Goal: Task Accomplishment & Management: Complete application form

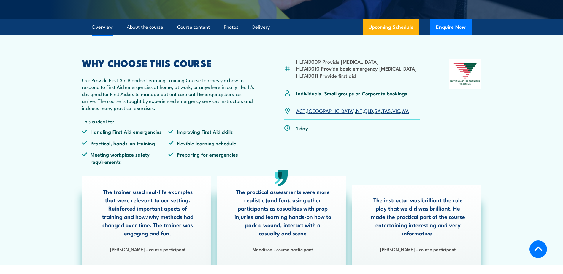
scroll to position [148, 0]
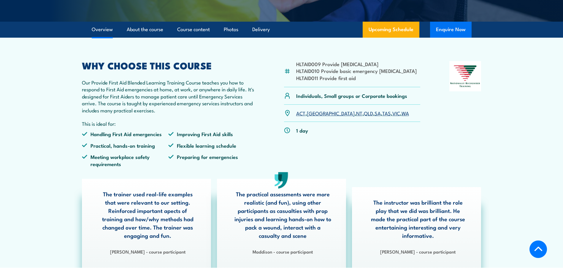
click at [455, 38] on button "Enquire Now" at bounding box center [451, 30] width 42 height 16
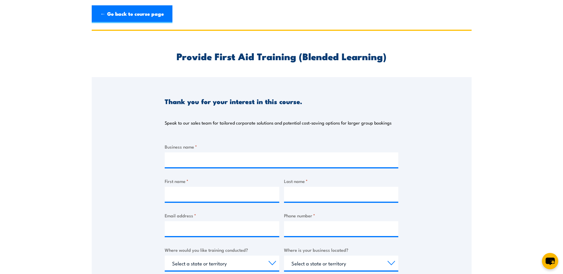
click at [210, 171] on div "Business name * First name * Last name * Email address * Phone number * Where w…" at bounding box center [282, 254] width 234 height 223
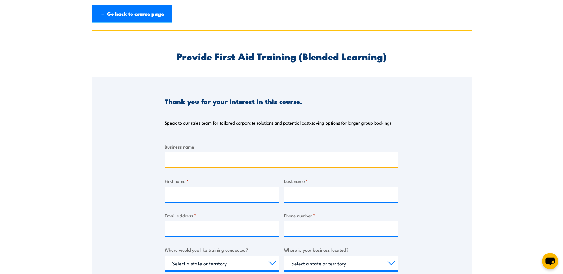
click at [202, 159] on input "Business name *" at bounding box center [282, 160] width 234 height 15
type input "Kase Building Group Pty Ltd"
type input "[PERSON_NAME]"
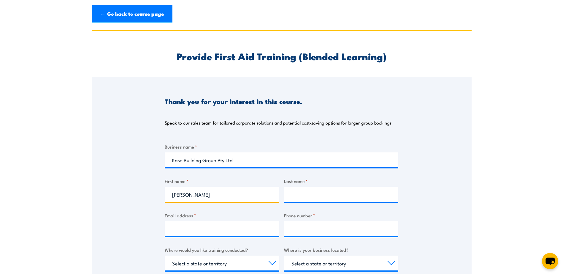
type input "[PERSON_NAME]"
type input "[PERSON_NAME][EMAIL_ADDRESS][DOMAIN_NAME]"
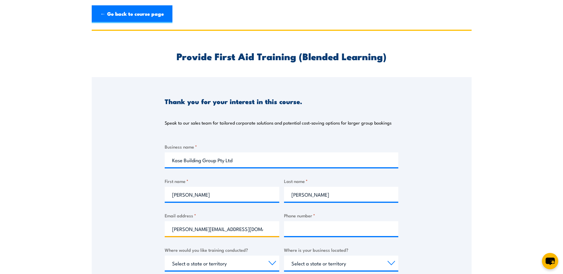
type input "0409459561"
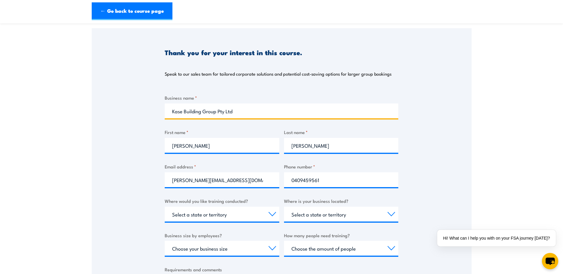
scroll to position [59, 0]
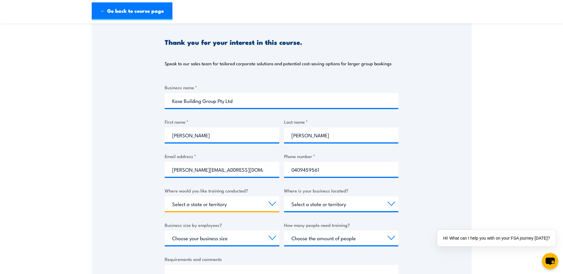
click at [251, 205] on select "Select a state or territory Nationally - multiple locations [GEOGRAPHIC_DATA] […" at bounding box center [222, 204] width 115 height 15
select select "[GEOGRAPHIC_DATA]"
click at [165, 197] on select "Select a state or territory Nationally - multiple locations [GEOGRAPHIC_DATA] […" at bounding box center [222, 204] width 115 height 15
click at [324, 201] on select "Select a state or territory [GEOGRAPHIC_DATA] [GEOGRAPHIC_DATA] [GEOGRAPHIC_DAT…" at bounding box center [341, 204] width 115 height 15
click at [459, 115] on div "Thank you for your interest in this course. Speak to our sales team for tailore…" at bounding box center [282, 166] width 380 height 297
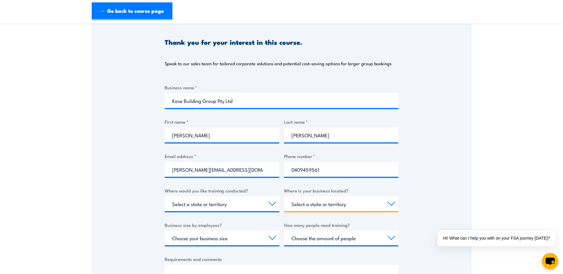
click at [349, 205] on select "Select a state or territory [GEOGRAPHIC_DATA] [GEOGRAPHIC_DATA] [GEOGRAPHIC_DAT…" at bounding box center [341, 204] width 115 height 15
select select "[GEOGRAPHIC_DATA]"
click at [284, 197] on select "Select a state or territory [GEOGRAPHIC_DATA] [GEOGRAPHIC_DATA] [GEOGRAPHIC_DAT…" at bounding box center [341, 204] width 115 height 15
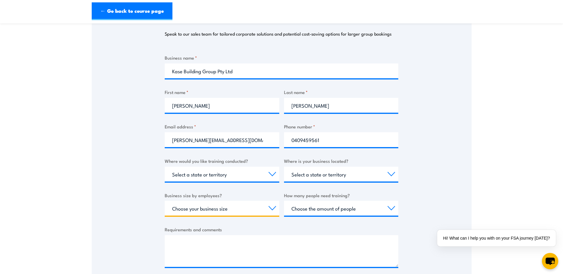
click at [226, 210] on select "Choose your business size 1 to 19 20 to 199 200+" at bounding box center [222, 208] width 115 height 15
click at [130, 200] on div "Thank you for your interest in this course. Speak to our sales team for tailore…" at bounding box center [282, 136] width 380 height 297
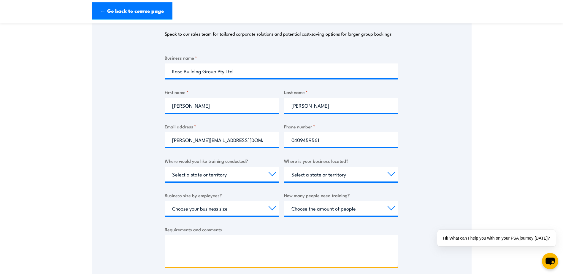
click at [229, 246] on textarea "Requirements and comments" at bounding box center [282, 251] width 234 height 32
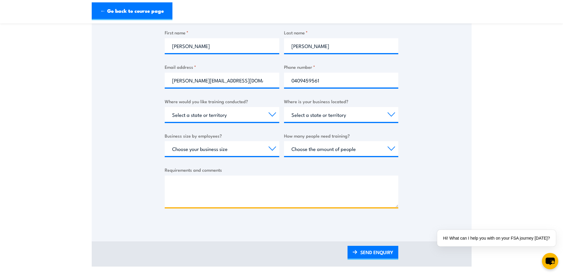
scroll to position [148, 0]
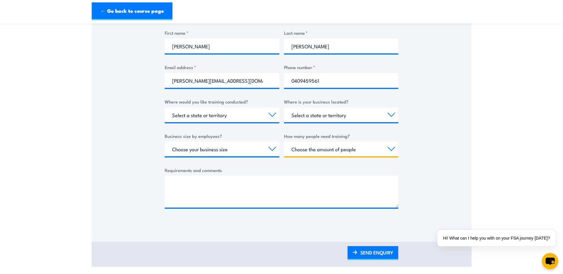
click at [333, 151] on select "Choose the amount of people 1 to 4 5 to 19 20+" at bounding box center [341, 149] width 115 height 15
select select "5 to 19"
click at [284, 142] on select "Choose the amount of people 1 to 4 5 to 19 20+" at bounding box center [341, 149] width 115 height 15
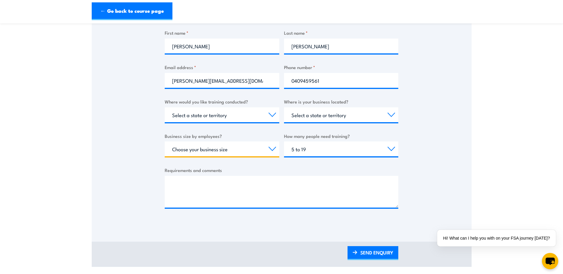
click at [231, 149] on select "Choose your business size 1 to 19 20 to 199 200+" at bounding box center [222, 149] width 115 height 15
select select "1 to 19"
click at [165, 142] on select "Choose your business size 1 to 19 20 to 199 200+" at bounding box center [222, 149] width 115 height 15
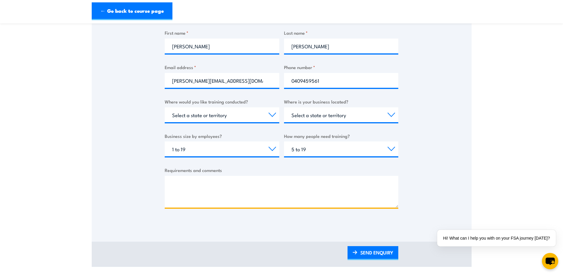
click at [218, 177] on textarea "Requirements and comments" at bounding box center [282, 192] width 234 height 32
click at [182, 189] on textarea "Requirements and comments" at bounding box center [282, 192] width 234 height 32
paste textarea "Hi there, I hope this email finds you well. Kase Group is looking to arrange tr…"
drag, startPoint x: 180, startPoint y: 202, endPoint x: 171, endPoint y: 194, distance: 11.6
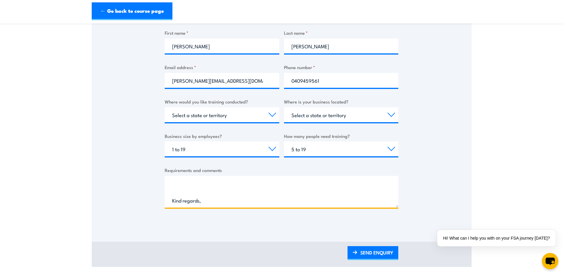
click at [171, 194] on textarea "Hi there, I hope this email finds you well. Kase Group is looking to arrange tr…" at bounding box center [282, 192] width 234 height 32
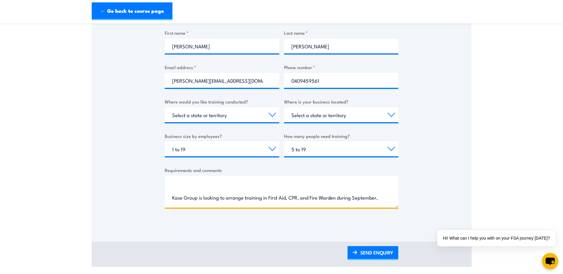
scroll to position [59, 0]
drag, startPoint x: 171, startPoint y: 181, endPoint x: 173, endPoint y: 152, distance: 29.7
click at [173, 152] on div "Business name * Kase Building Group Pty Ltd First name * Kaitlyn Last name * Mc…" at bounding box center [282, 106] width 234 height 223
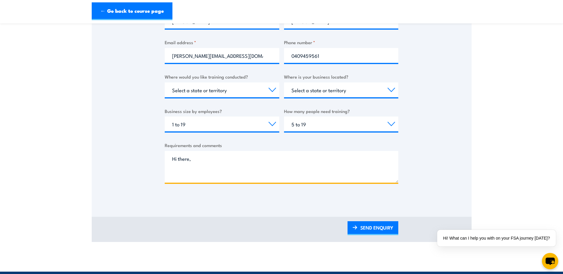
scroll to position [178, 0]
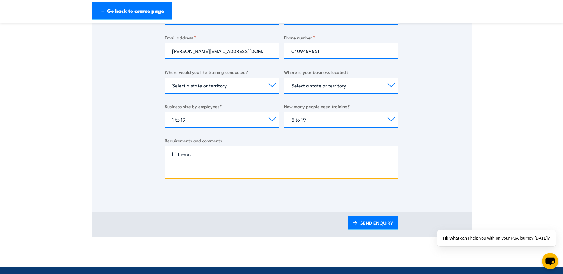
click at [198, 167] on textarea "Hi there, Kase Group is looking to arrange training in First Aid, CPR, and Fire…" at bounding box center [282, 162] width 234 height 32
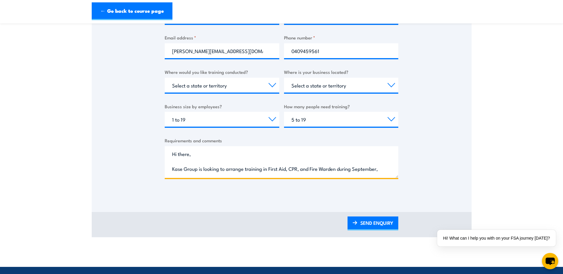
click at [172, 169] on textarea "Hi there, Kase Group is looking to arrange training in First Aid, CPR, and Fire…" at bounding box center [282, 162] width 234 height 32
click at [393, 169] on textarea "Hi there, Kase Group is looking to arrange training in First Aid, CPR, and Fire…" at bounding box center [282, 162] width 234 height 32
click at [248, 169] on textarea "Hi there, Kase Group is looking to arrange training in First Aid, CPR, and Fire…" at bounding box center [282, 162] width 234 height 32
click at [240, 168] on textarea "Hi there, Kase Group is looking to arrange training in First Aid, CPR, and Fire…" at bounding box center [282, 162] width 234 height 32
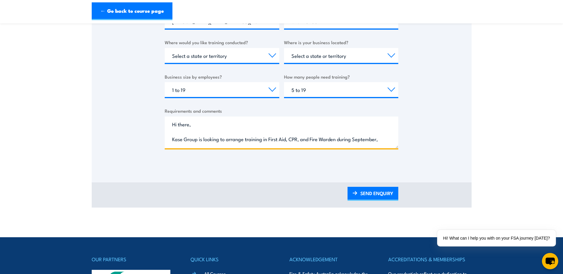
click at [189, 129] on textarea "Hi there, Kase Group is looking to arrange training in First Aid, CPR, and Fire…" at bounding box center [282, 133] width 234 height 32
click at [190, 131] on textarea "Hi there, Kase Group is looking to arrange training in First Aid, CPR, and Fire…" at bounding box center [282, 133] width 234 height 32
click at [199, 130] on textarea "Hi there, Kase Group is looking to arrange training in First Aid, CPR, and Fire…" at bounding box center [282, 133] width 234 height 32
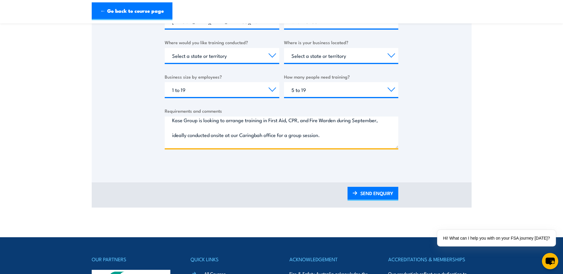
scroll to position [30, 0]
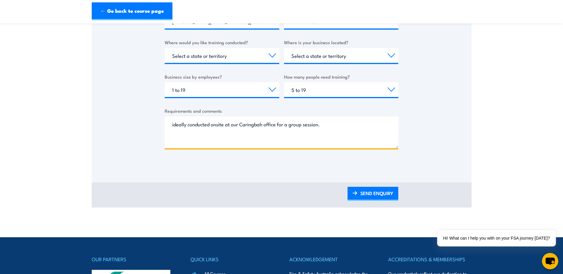
drag, startPoint x: 199, startPoint y: 125, endPoint x: 169, endPoint y: 124, distance: 29.7
click at [169, 124] on textarea "Hi there, Kase Group is looking to arrange training in First Aid, CPR, and Fire…" at bounding box center [282, 133] width 234 height 32
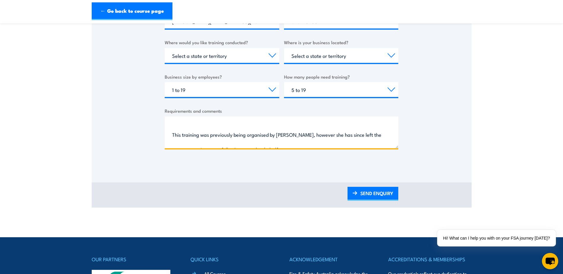
scroll to position [59, 0]
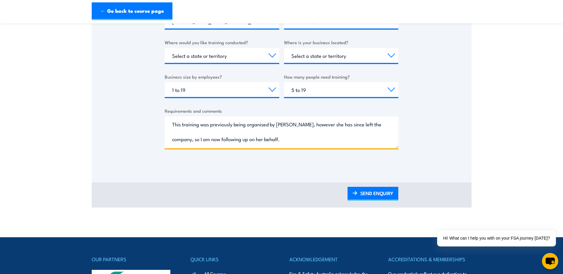
click at [168, 123] on textarea "Hi there, Kase Group is looking to arrange training in First Aid, CPR, and Fire…" at bounding box center [282, 133] width 234 height 32
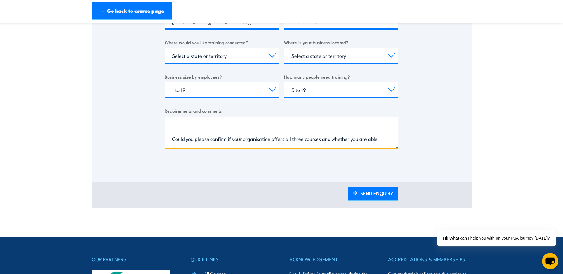
scroll to position [89, 0]
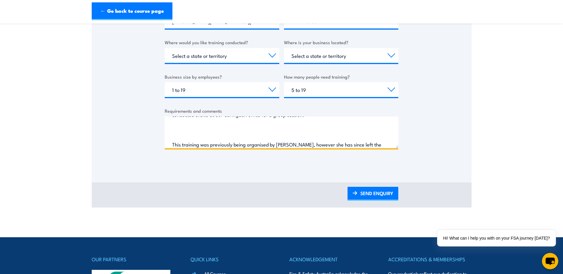
drag, startPoint x: 171, startPoint y: 139, endPoint x: 167, endPoint y: 119, distance: 20.3
click at [167, 119] on textarea "Hi there, Kase Group is looking to arrange training in First Aid, CPR, and Fire…" at bounding box center [282, 133] width 234 height 32
click at [185, 134] on textarea "Hi there, Kase Group is looking to arrange training in First Aid, CPR, and Fire…" at bounding box center [282, 133] width 234 height 32
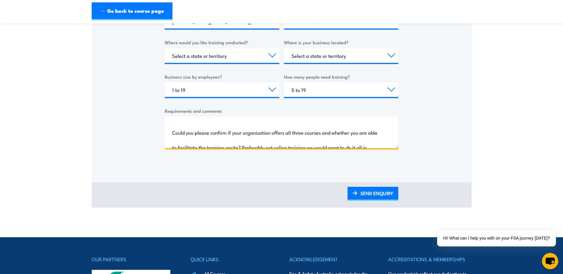
scroll to position [66, 0]
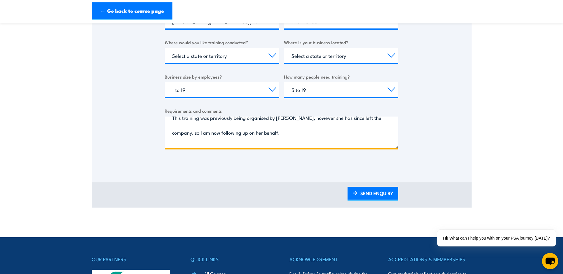
click at [186, 145] on textarea "Hi there, Kase Group is looking to arrange training in First Aid, CPR, and Fire…" at bounding box center [282, 133] width 234 height 32
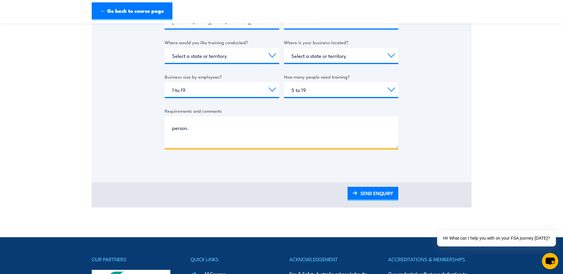
scroll to position [0, 0]
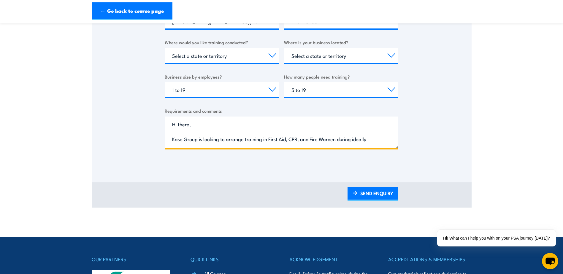
click at [178, 134] on textarea "Hi there, Kase Group is looking to arrange training in First Aid, CPR, and Fire…" at bounding box center [282, 133] width 234 height 32
click at [183, 136] on textarea "Hi there, Kase Group is looking to arrange training in First Aid, CPR, and Fire…" at bounding box center [282, 133] width 234 height 32
drag, startPoint x: 284, startPoint y: 140, endPoint x: 163, endPoint y: 123, distance: 121.7
click at [163, 123] on div "Thank you for your interest in this course. Speak to our sales team for tailore…" at bounding box center [282, 17] width 380 height 297
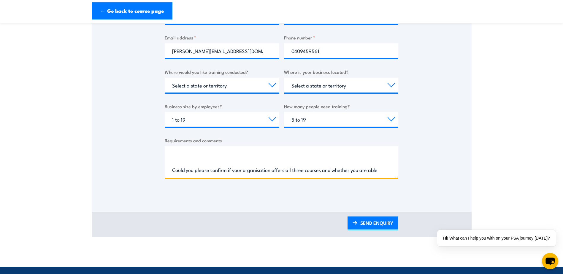
scroll to position [54, 0]
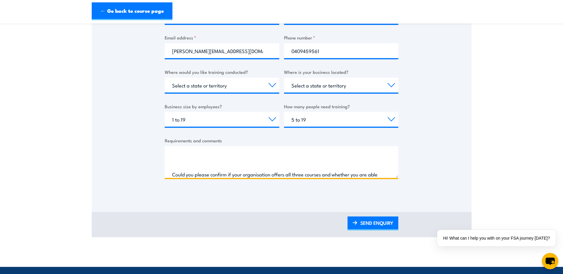
click at [182, 157] on textarea "Hi there, Kase Group is looking to arrange training in First Aid, CPR, and Fire…" at bounding box center [282, 162] width 234 height 32
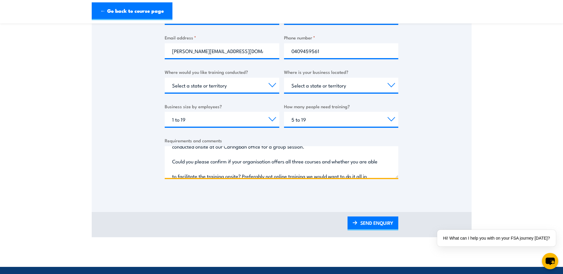
scroll to position [24, 0]
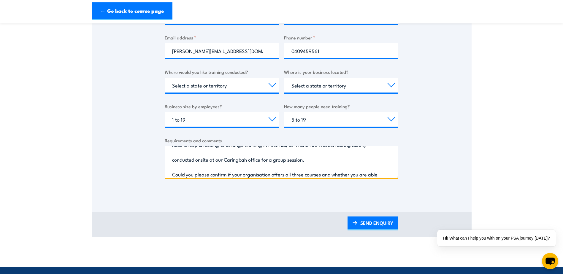
click at [170, 172] on textarea "Hi there, Kase Group is looking to arrange training in First Aid, CPR, and Fire…" at bounding box center [282, 162] width 234 height 32
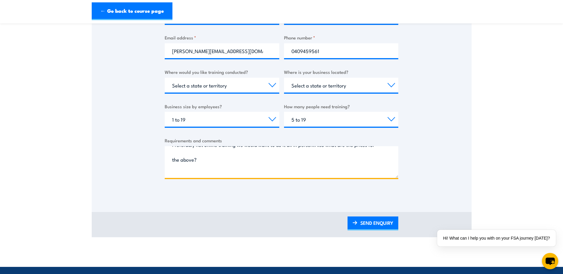
scroll to position [0, 0]
click at [170, 161] on textarea "Hi there, Kase Group is looking to arrange training in First Aid, CPR, and Fire…" at bounding box center [282, 162] width 234 height 32
click at [322, 158] on textarea "Hi there, Kase Group is looking to arrange training in First Aid, CPR, and Fire…" at bounding box center [282, 162] width 234 height 32
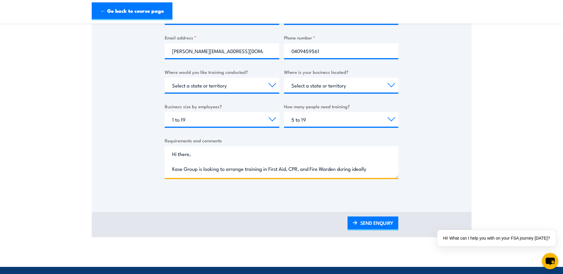
drag, startPoint x: 237, startPoint y: 175, endPoint x: 161, endPoint y: 149, distance: 80.6
click at [161, 149] on div "Thank you for your interest in this course. Speak to our sales team for tailore…" at bounding box center [282, 47] width 380 height 297
click at [124, 138] on div "Thank you for your interest in this course. Speak to our sales team for tailore…" at bounding box center [282, 47] width 380 height 297
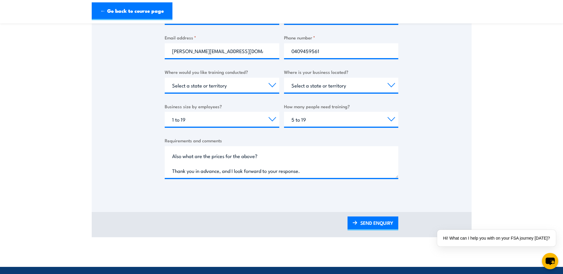
scroll to position [42, 0]
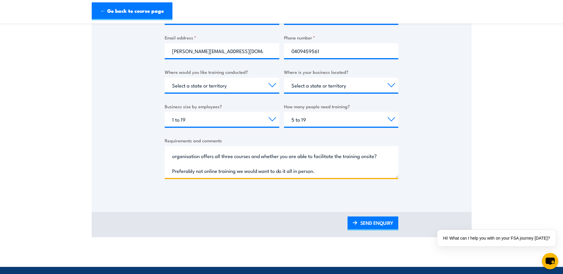
click at [351, 168] on textarea "Hi there, Kase Group is looking to arrange training in First Aid, CPR, and Fire…" at bounding box center [282, 162] width 234 height 32
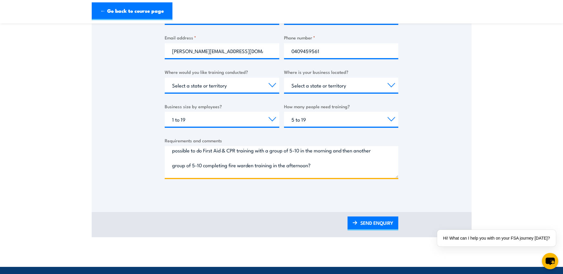
scroll to position [69, 0]
drag, startPoint x: 189, startPoint y: 176, endPoint x: 177, endPoint y: 151, distance: 27.1
click at [177, 151] on textarea "Hi there, Kase Group is looking to arrange training in First Aid, CPR, and Fire…" at bounding box center [282, 162] width 234 height 32
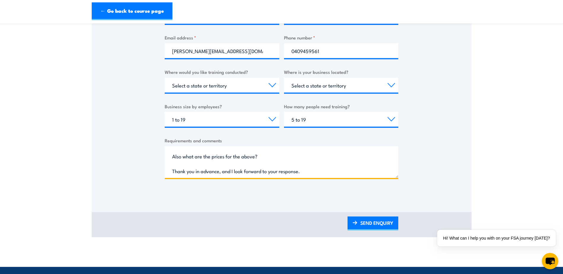
scroll to position [91, 0]
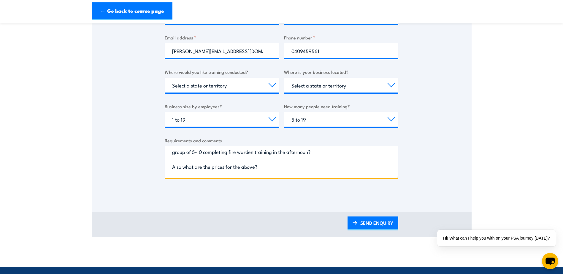
click at [187, 156] on textarea "Hi there, Kase Group is looking to arrange training in First Aid, CPR, and Fire…" at bounding box center [282, 162] width 234 height 32
click at [175, 152] on textarea "Hi there, Kase Group is looking to arrange training in First Aid, CPR, and Fire…" at bounding box center [282, 162] width 234 height 32
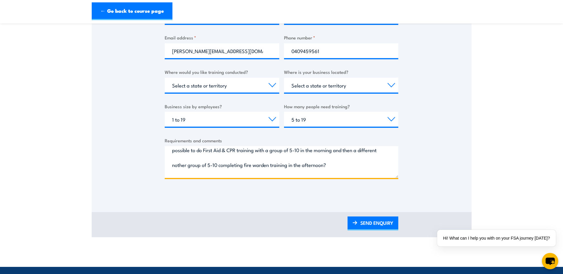
click at [208, 165] on textarea "Hi there, Kase Group is looking to arrange training in First Aid, CPR, and Fire…" at bounding box center [282, 162] width 234 height 32
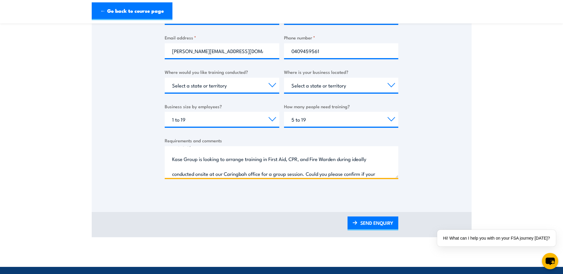
drag, startPoint x: 255, startPoint y: 149, endPoint x: 186, endPoint y: 173, distance: 73.3
click at [186, 173] on textarea "Hi there, Kase Group is looking to arrange training in First Aid, CPR, and Fire…" at bounding box center [282, 162] width 234 height 32
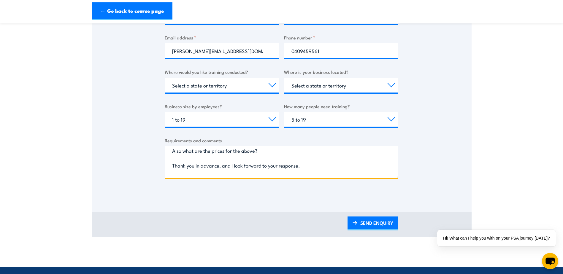
scroll to position [106, 0]
click at [191, 159] on textarea "Hi there, Kase Group is looking to arrange training in First Aid, CPR, and Fire…" at bounding box center [282, 162] width 234 height 32
drag, startPoint x: 357, startPoint y: 152, endPoint x: 362, endPoint y: 163, distance: 11.7
click at [362, 163] on textarea "Hi there, Kase Group is looking to arrange training in First Aid, CPR, and Fire…" at bounding box center [282, 162] width 234 height 32
click at [354, 152] on textarea "Hi there, Kase Group is looking to arrange training in First Aid, CPR, and Fire…" at bounding box center [282, 162] width 234 height 32
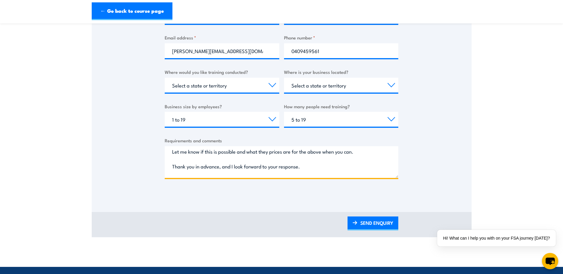
click at [173, 151] on textarea "Hi there, Kase Group is looking to arrange training in First Aid, CPR, and Fire…" at bounding box center [282, 162] width 234 height 32
click at [353, 151] on textarea "Hi there, Kase Group is looking to arrange training in First Aid, CPR, and Fire…" at bounding box center [282, 162] width 234 height 32
drag, startPoint x: 318, startPoint y: 169, endPoint x: 219, endPoint y: 169, distance: 98.6
click at [219, 169] on textarea "Hi there, Kase Group is looking to arrange training in First Aid, CPR, and Fire…" at bounding box center [282, 162] width 234 height 32
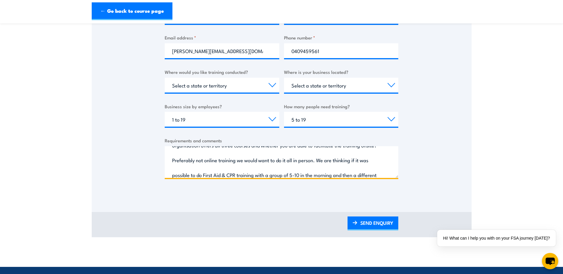
scroll to position [0, 0]
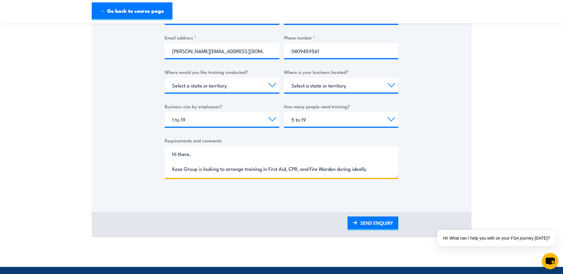
drag, startPoint x: 230, startPoint y: 171, endPoint x: 114, endPoint y: 110, distance: 130.7
click at [113, 110] on div "Thank you for your interest in this course. Speak to our sales team for tailore…" at bounding box center [282, 47] width 380 height 297
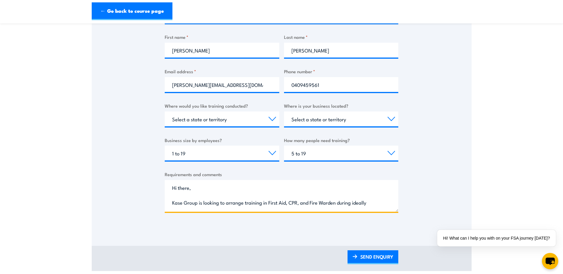
scroll to position [178, 0]
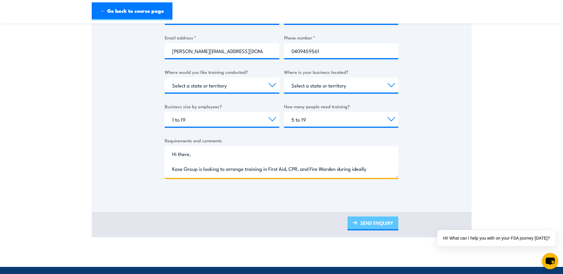
type textarea "Hi there, Kase Group is looking to arrange training in First Aid, CPR, and Fire…"
click at [379, 218] on link "SEND ENQUIRY" at bounding box center [373, 224] width 51 height 14
click at [387, 224] on link "SEND ENQUIRY" at bounding box center [373, 224] width 51 height 14
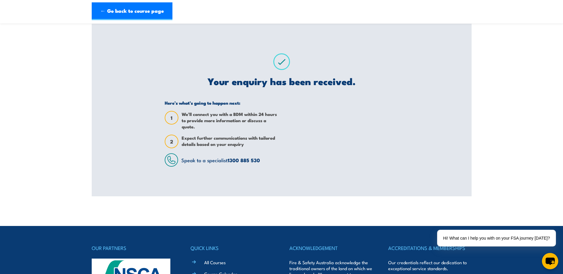
scroll to position [0, 0]
